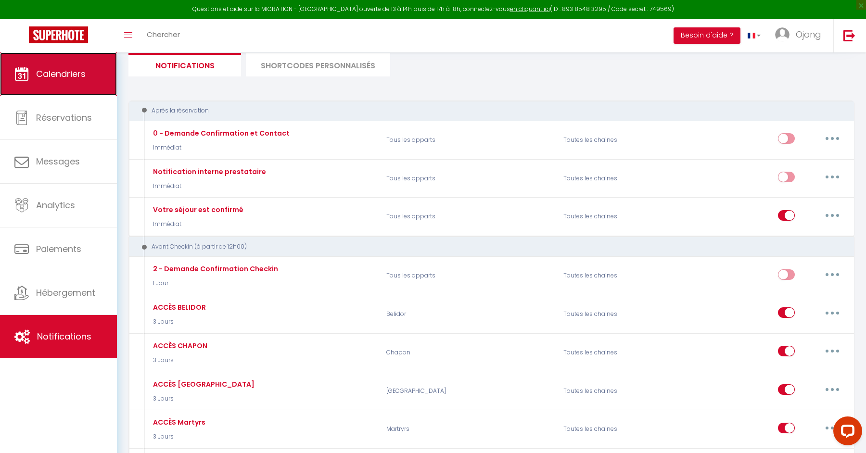
click at [59, 78] on span "Calendriers" at bounding box center [61, 74] width 50 height 12
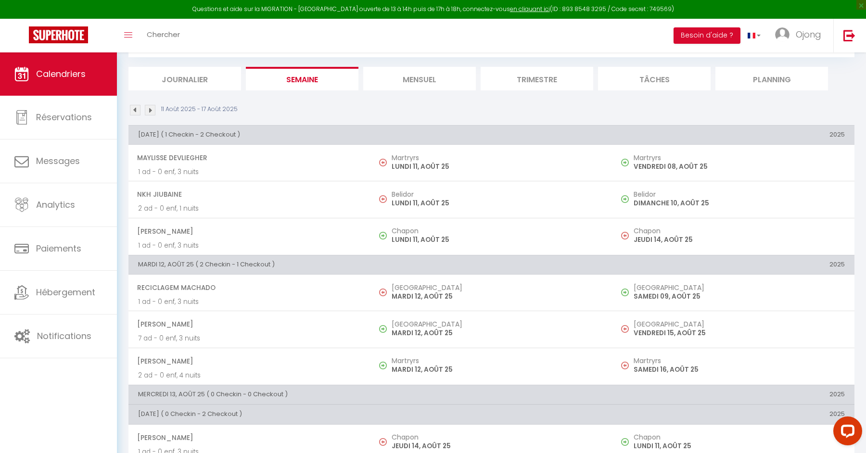
scroll to position [51, 0]
click at [215, 72] on li "Journalier" at bounding box center [184, 80] width 113 height 24
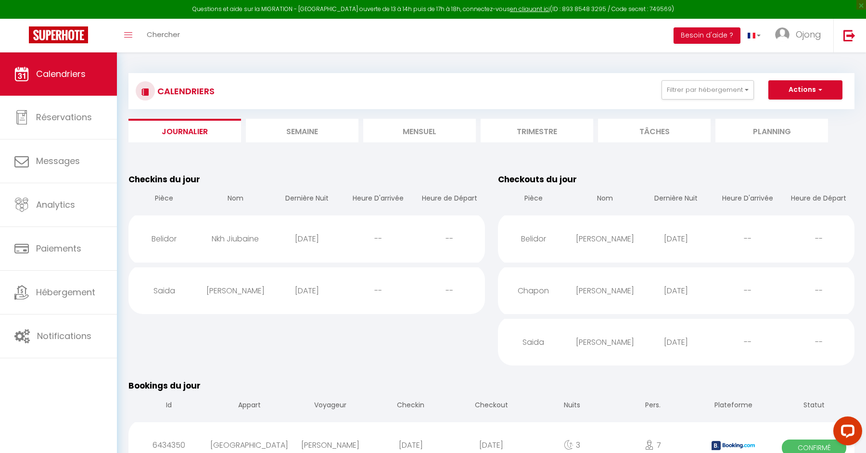
click at [188, 237] on div "Belidor" at bounding box center [163, 238] width 71 height 31
select select "0"
select select "1"
select select
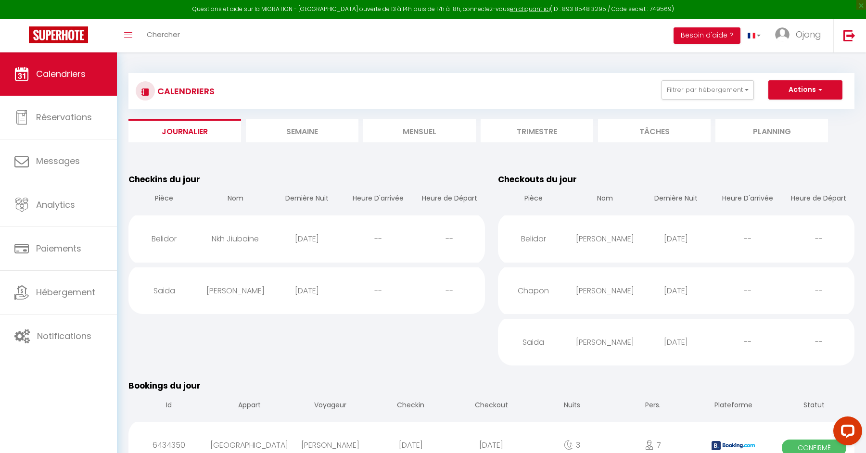
select select
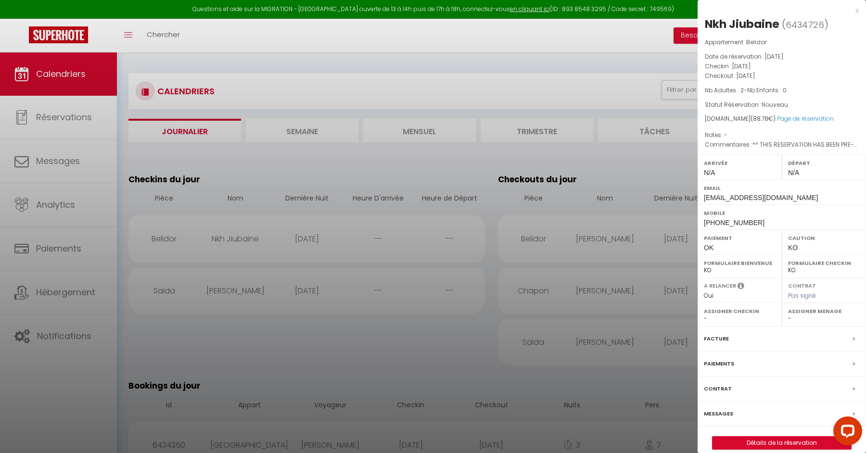
click at [858, 11] on div "x" at bounding box center [778, 11] width 161 height 12
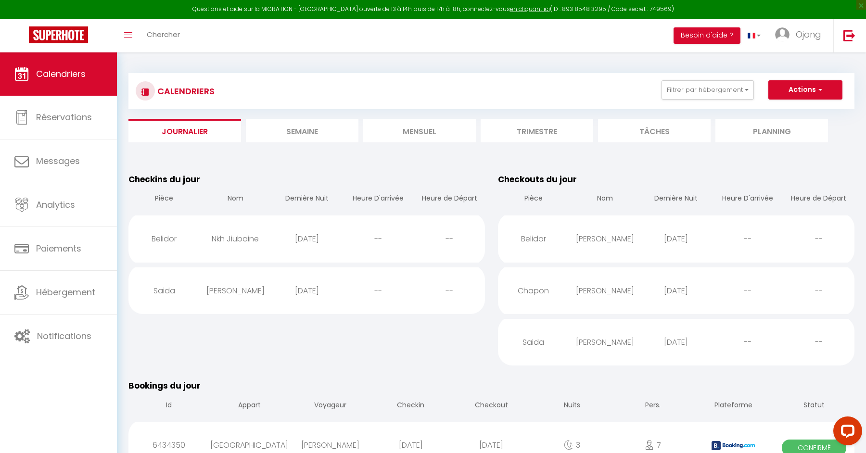
click at [236, 240] on div "Nkh Jiubaine" at bounding box center [235, 238] width 71 height 31
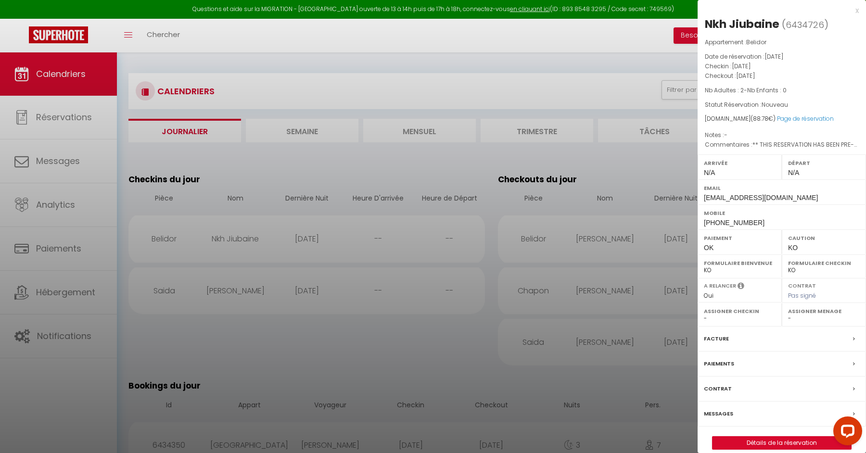
click at [595, 57] on div at bounding box center [433, 226] width 866 height 453
